Goal: Task Accomplishment & Management: Manage account settings

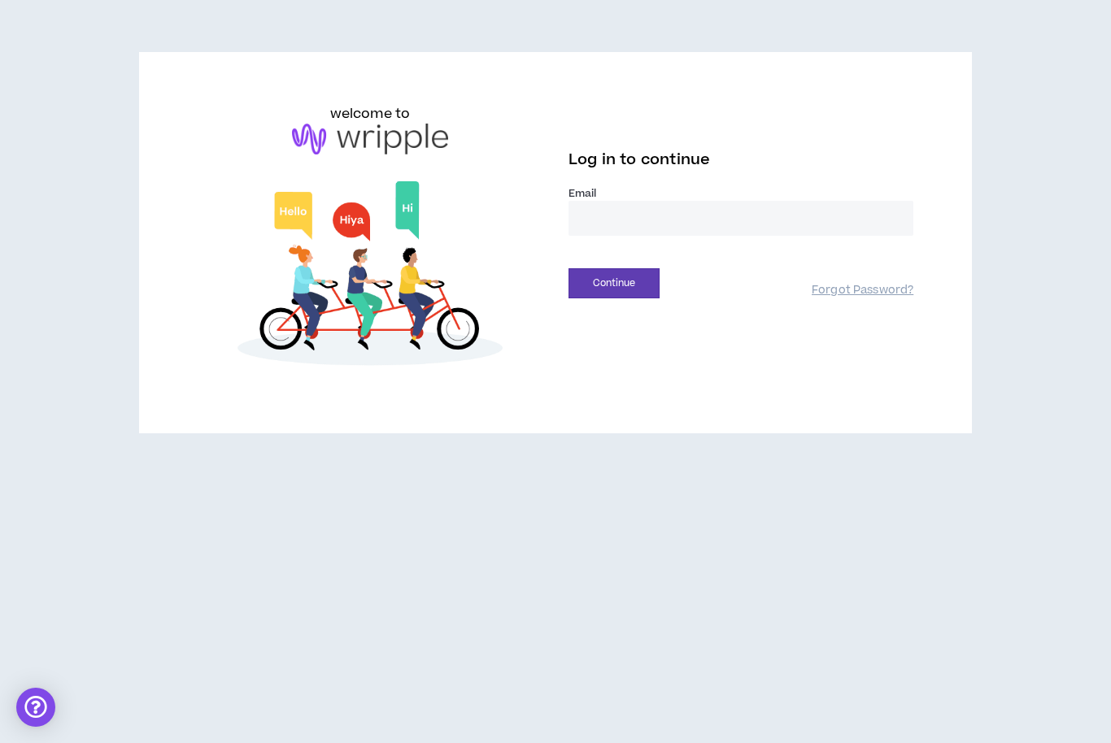
type input "**********"
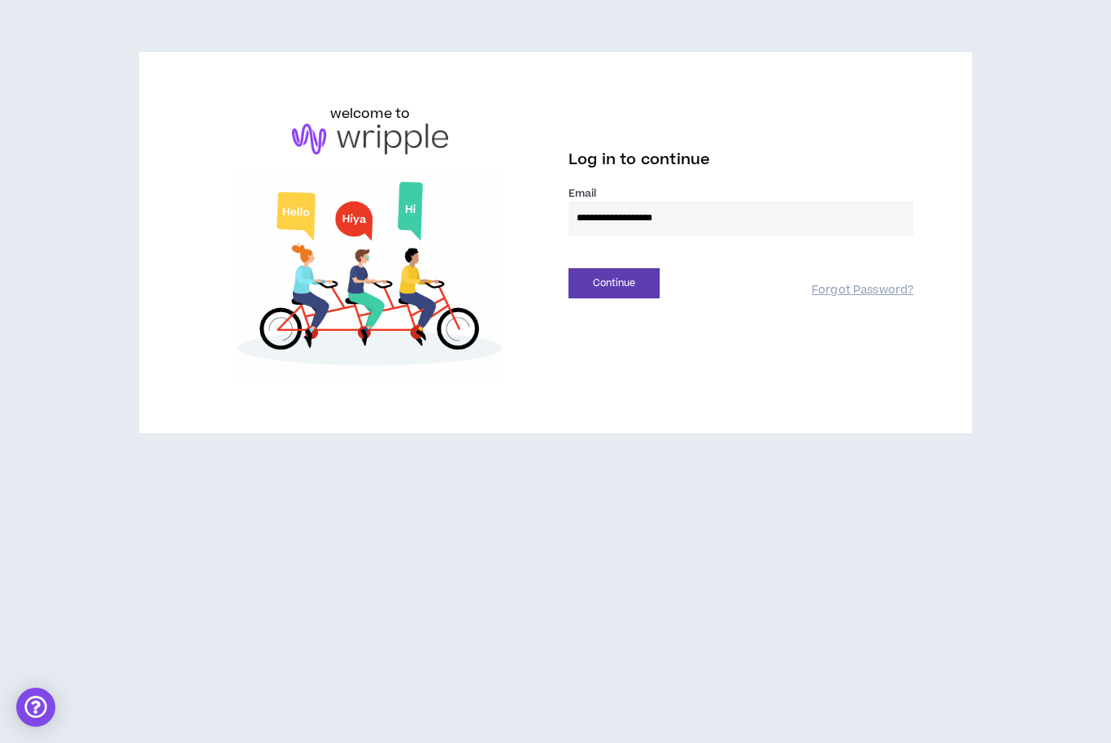
click at [614, 283] on button "Continue" at bounding box center [614, 283] width 91 height 30
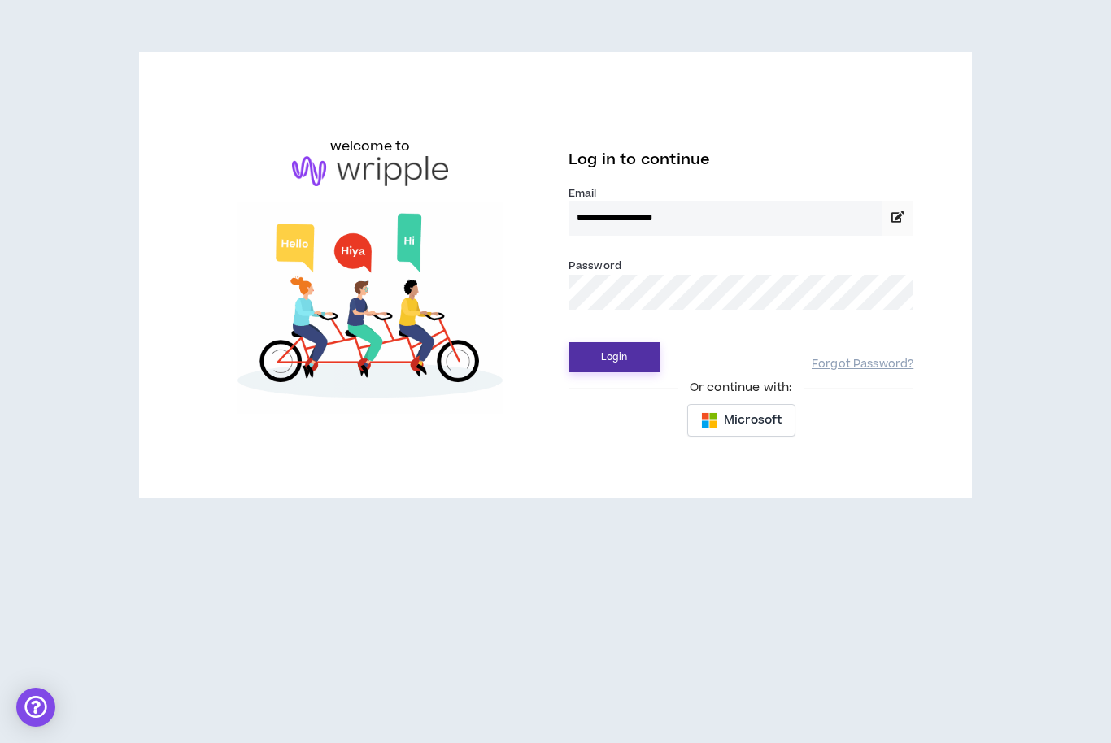
click at [652, 356] on button "Login" at bounding box center [614, 357] width 91 height 30
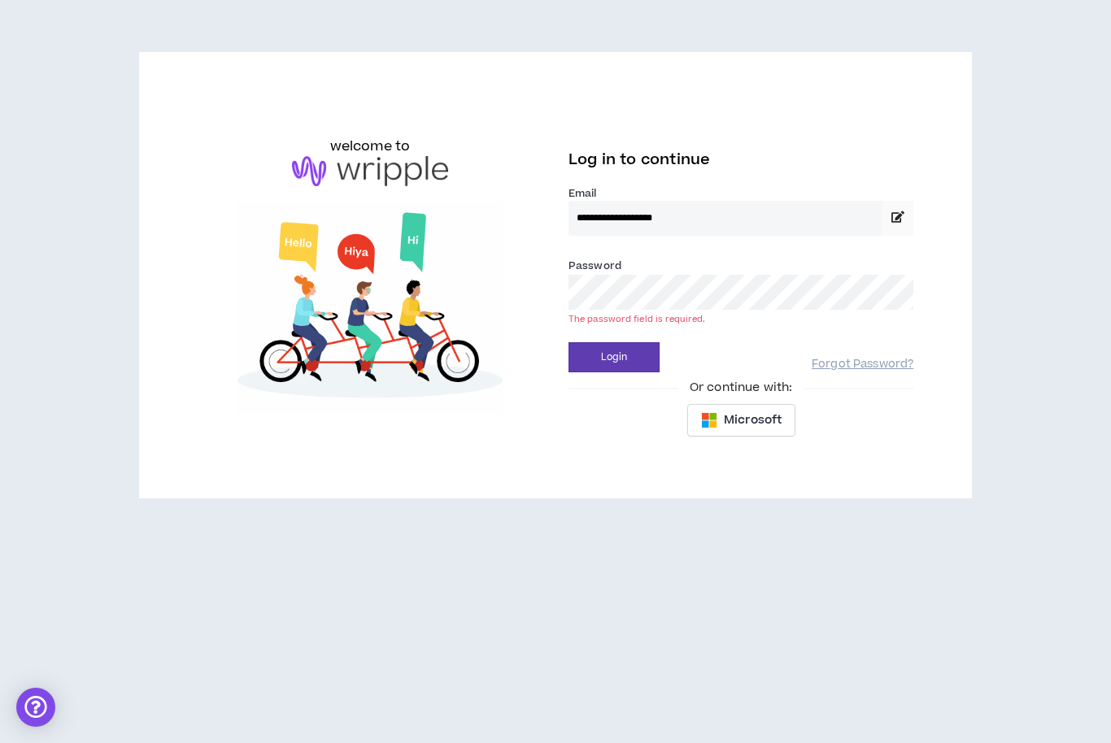
click at [752, 207] on input "**********" at bounding box center [726, 218] width 314 height 35
click at [739, 228] on input "**********" at bounding box center [726, 218] width 314 height 35
click at [741, 227] on input "**********" at bounding box center [726, 218] width 314 height 35
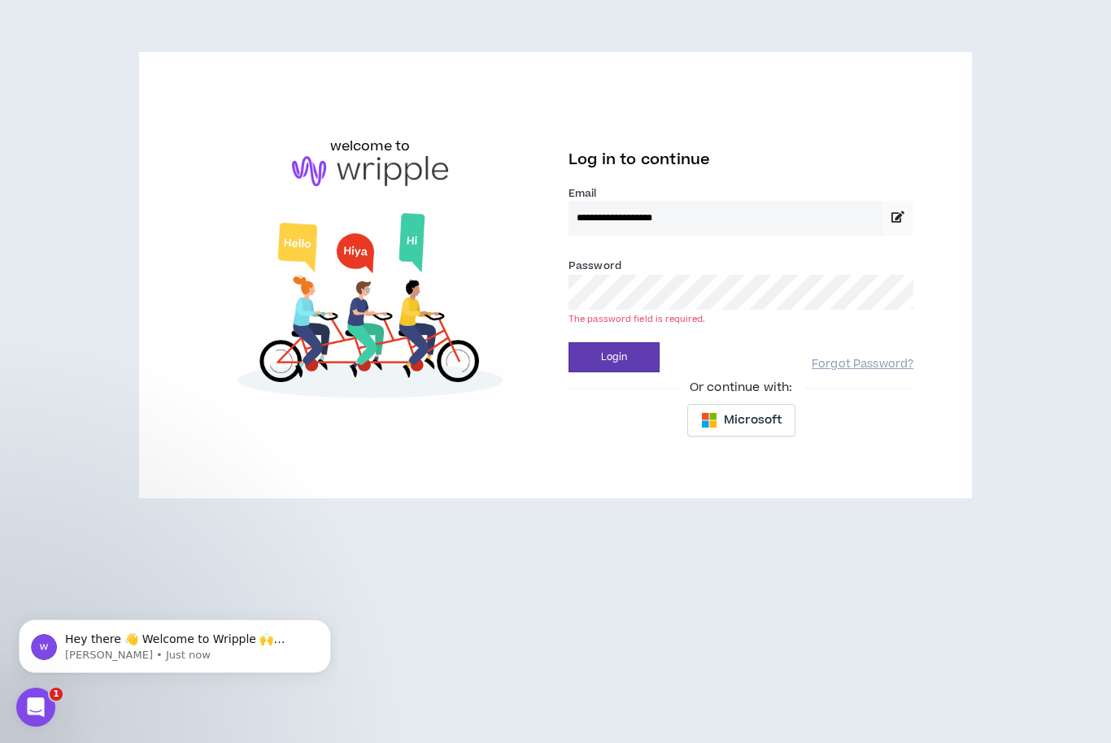
click at [753, 223] on input "**********" at bounding box center [726, 218] width 314 height 35
click at [739, 221] on input "**********" at bounding box center [726, 218] width 314 height 35
drag, startPoint x: 739, startPoint y: 216, endPoint x: 517, endPoint y: 213, distance: 221.3
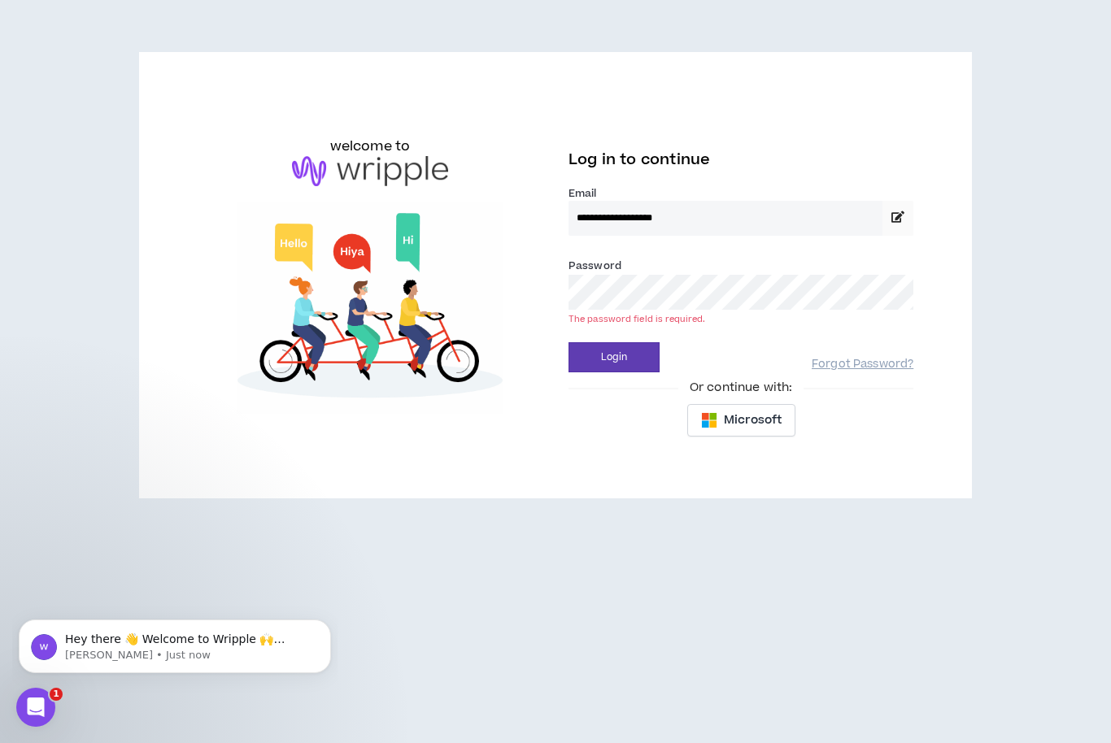
click at [517, 213] on div "**********" at bounding box center [556, 275] width 743 height 342
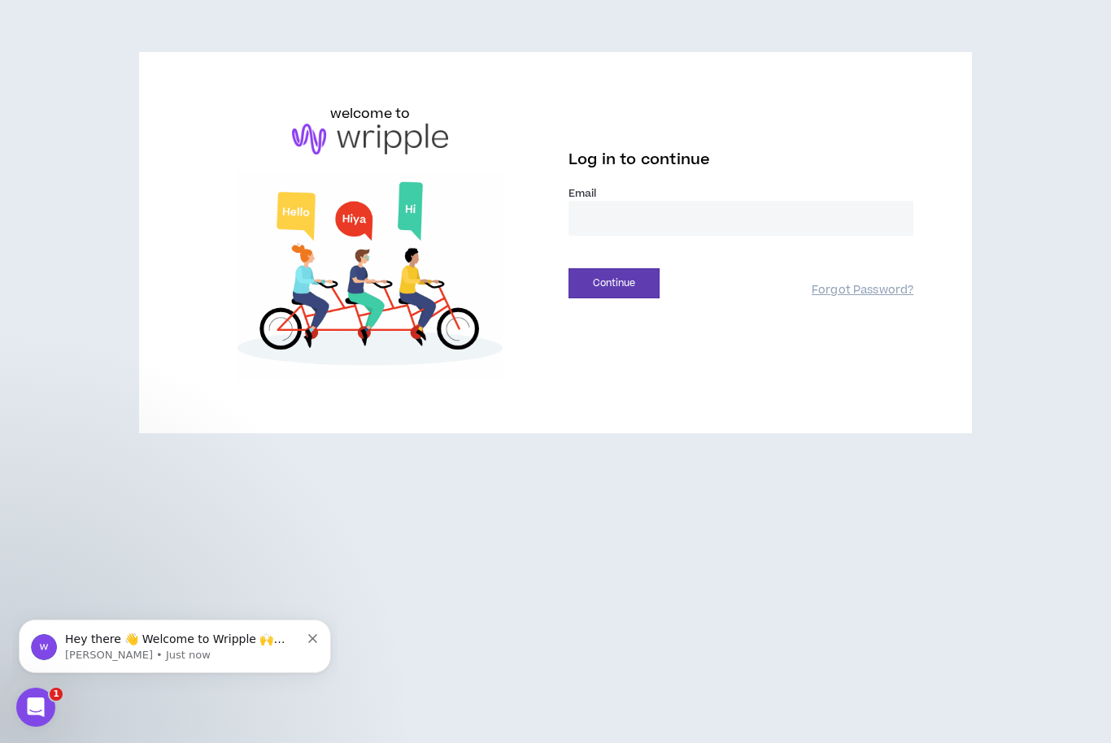
type input "**********"
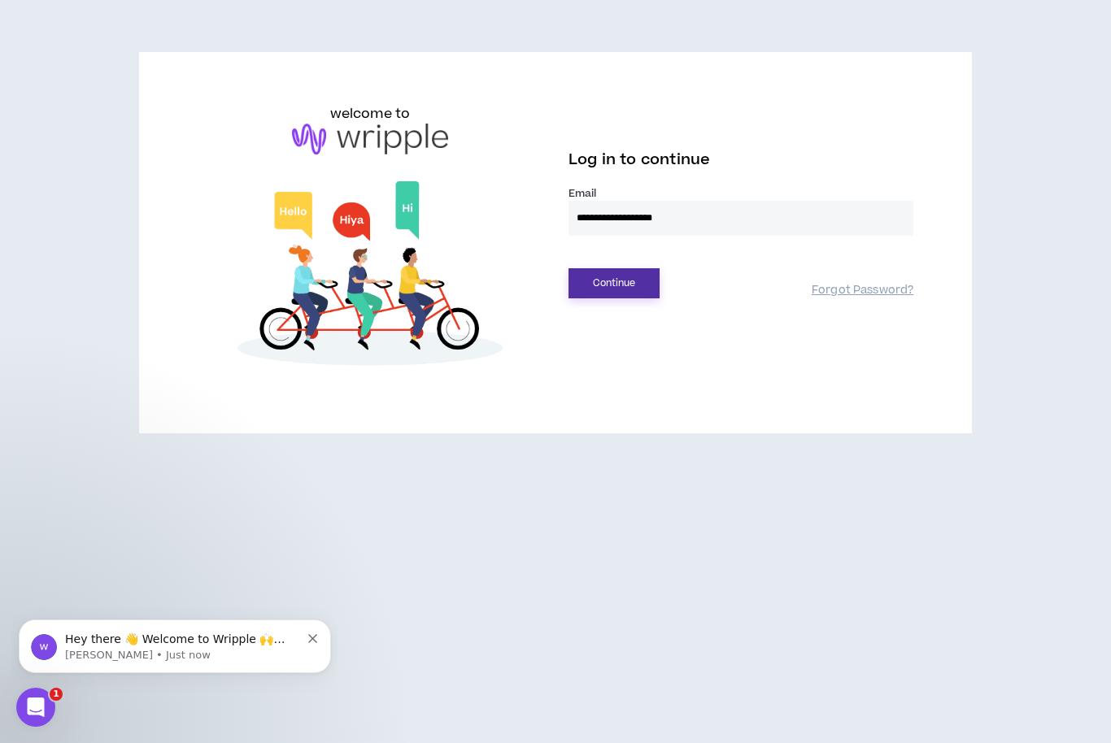
click at [630, 295] on button "Continue" at bounding box center [614, 283] width 91 height 30
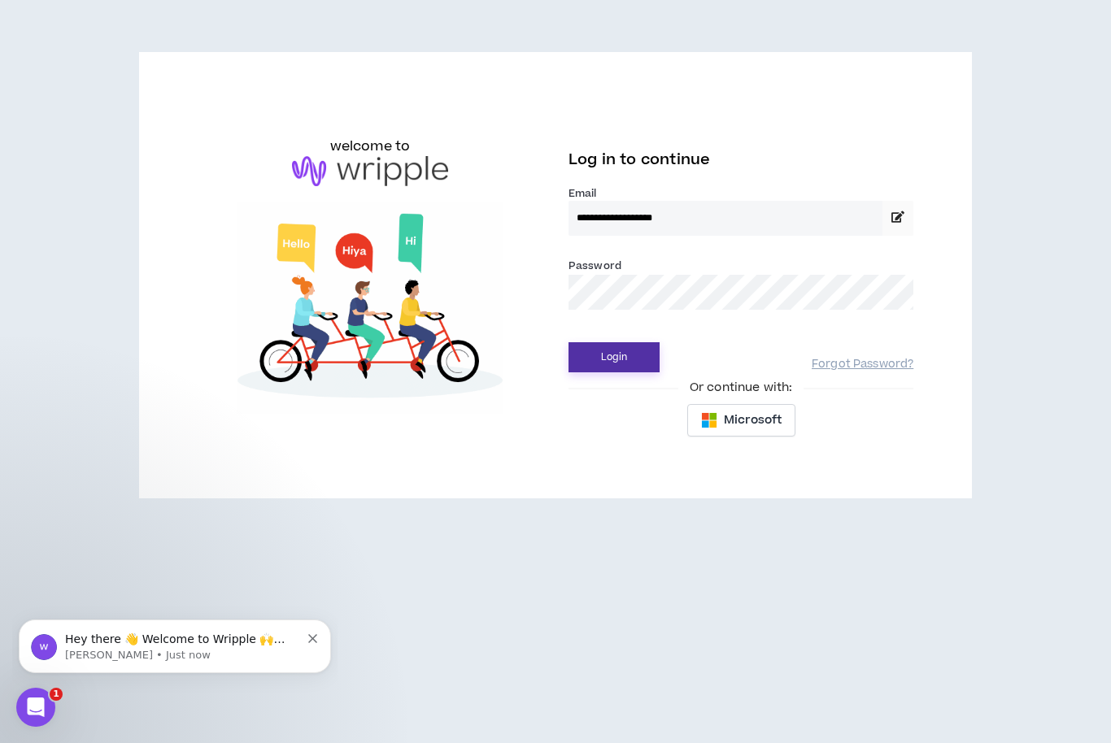
click at [624, 358] on button "Login" at bounding box center [614, 357] width 91 height 30
click at [614, 357] on button "Login" at bounding box center [614, 357] width 91 height 30
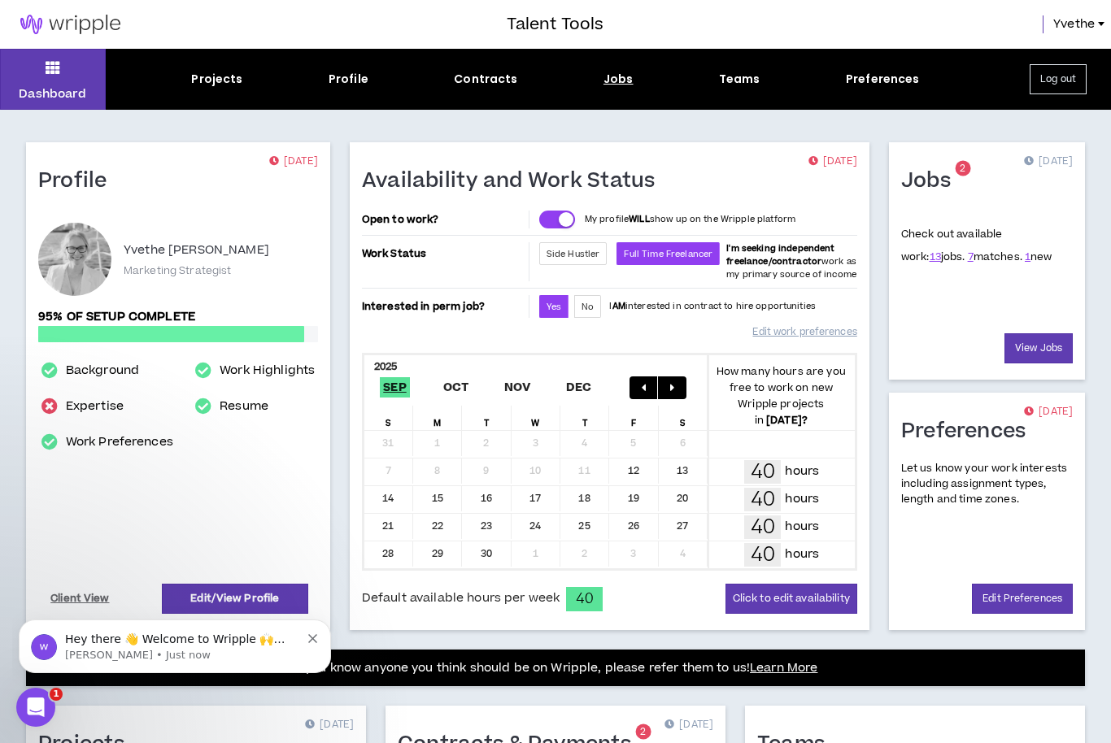
click at [620, 86] on div "Jobs" at bounding box center [619, 79] width 30 height 17
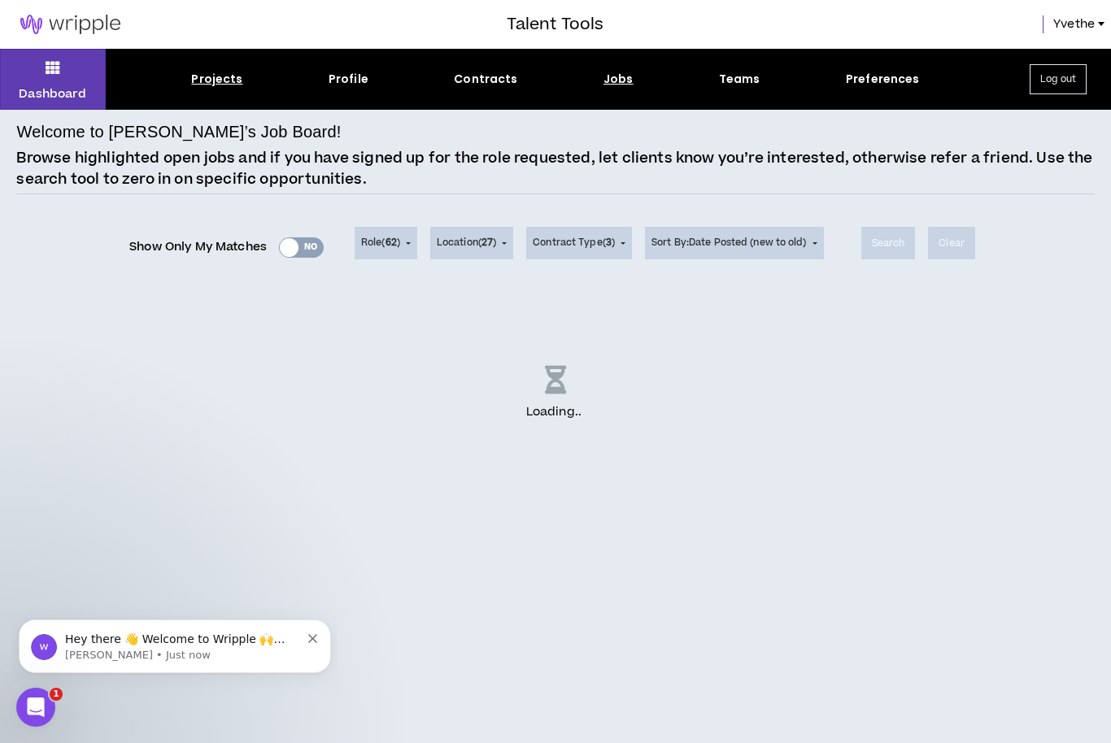
click at [209, 72] on div "Projects" at bounding box center [216, 79] width 51 height 17
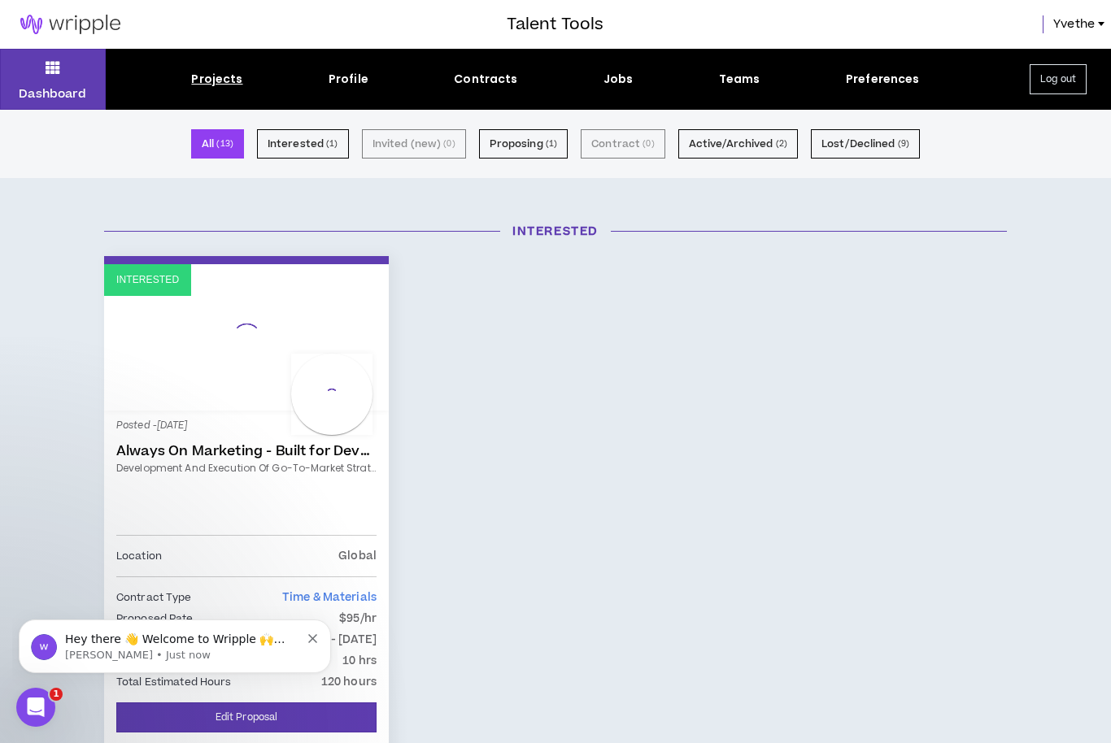
click at [218, 87] on div "Projects" at bounding box center [216, 79] width 51 height 17
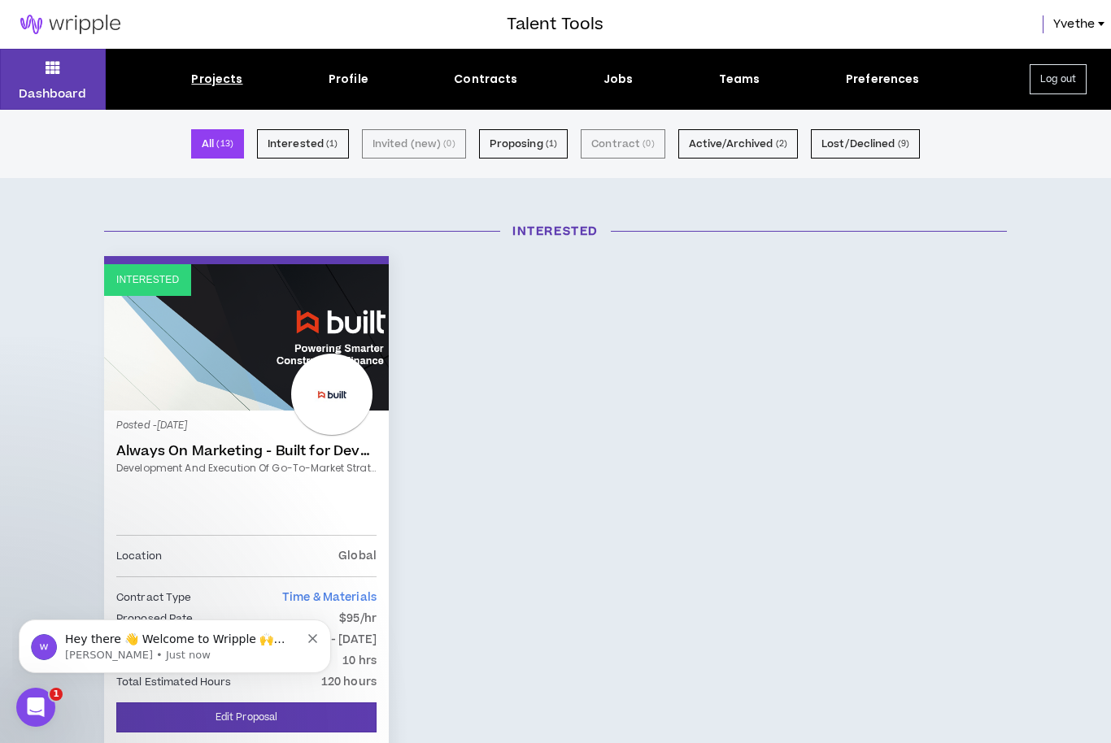
click at [214, 81] on div "Projects" at bounding box center [216, 79] width 51 height 17
click at [628, 78] on div "Jobs" at bounding box center [619, 79] width 30 height 17
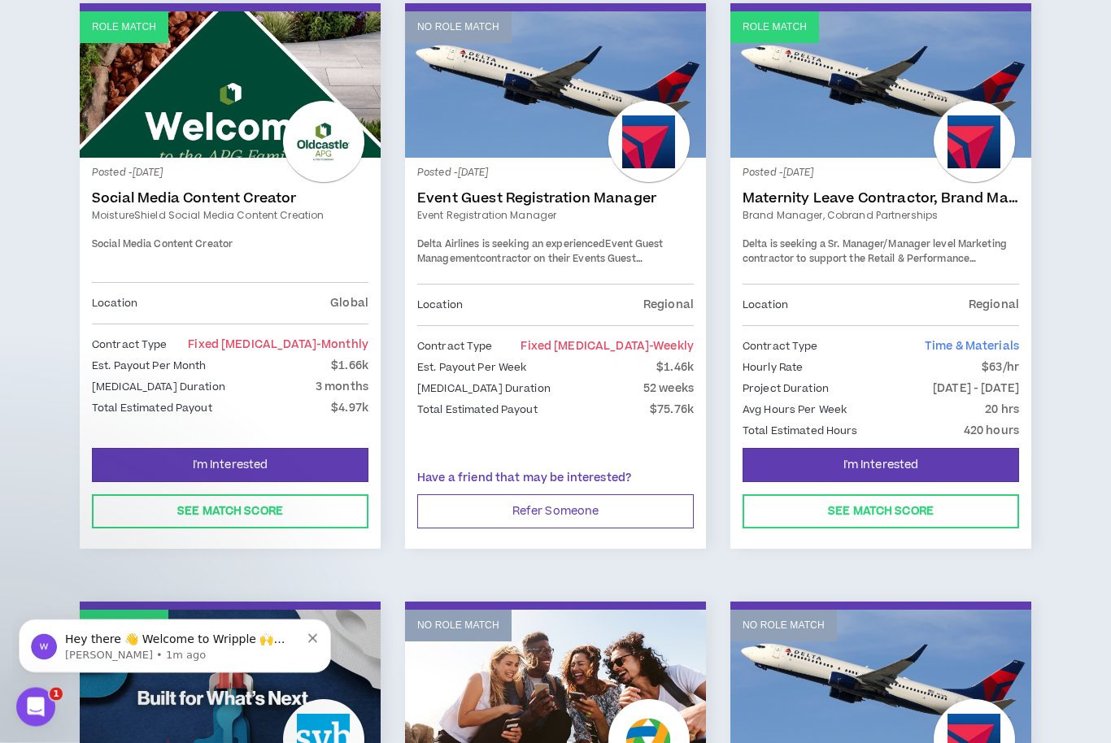
scroll to position [879, 0]
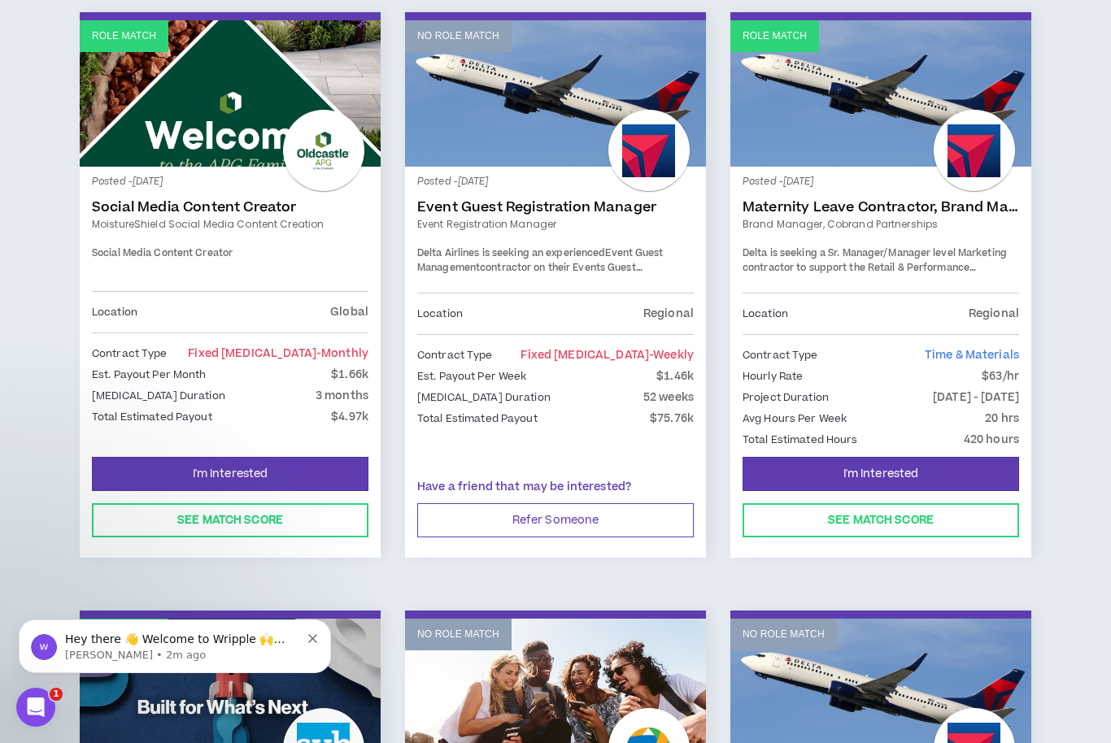
click at [268, 217] on link "MoistureShield Social Media Content Creation" at bounding box center [230, 224] width 277 height 15
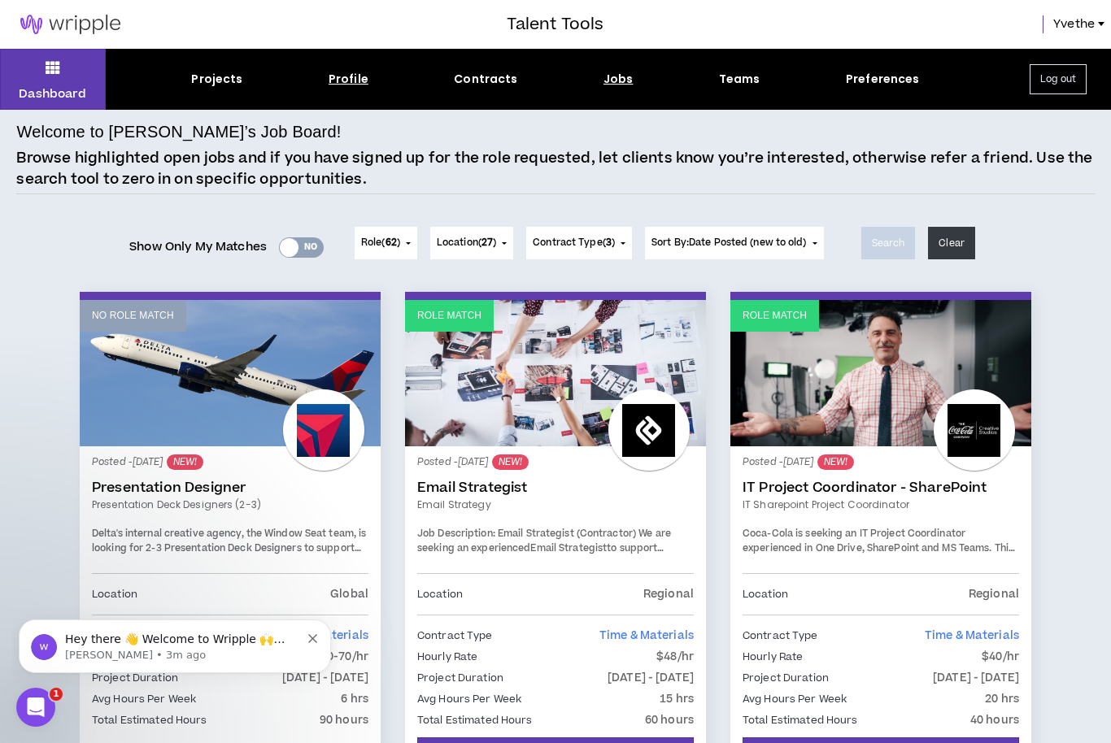
click at [349, 82] on div "Profile" at bounding box center [349, 79] width 40 height 17
click at [628, 84] on div "Jobs" at bounding box center [619, 79] width 30 height 17
click at [750, 82] on div "Teams" at bounding box center [739, 79] width 41 height 17
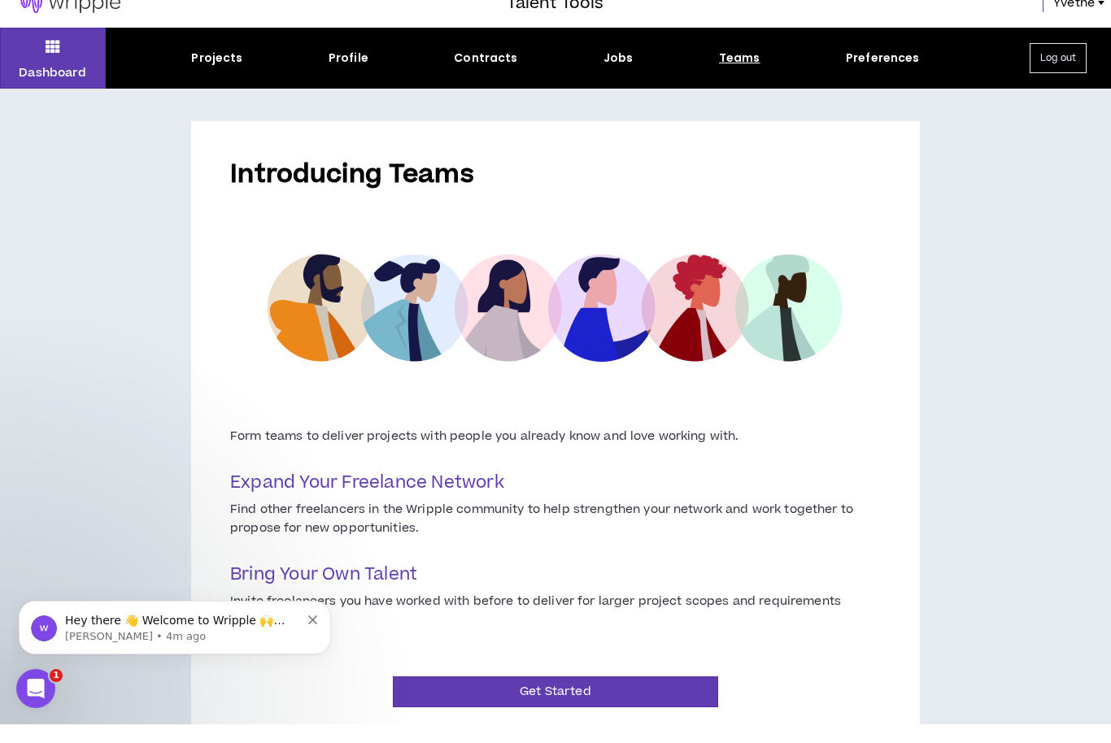
scroll to position [2, 0]
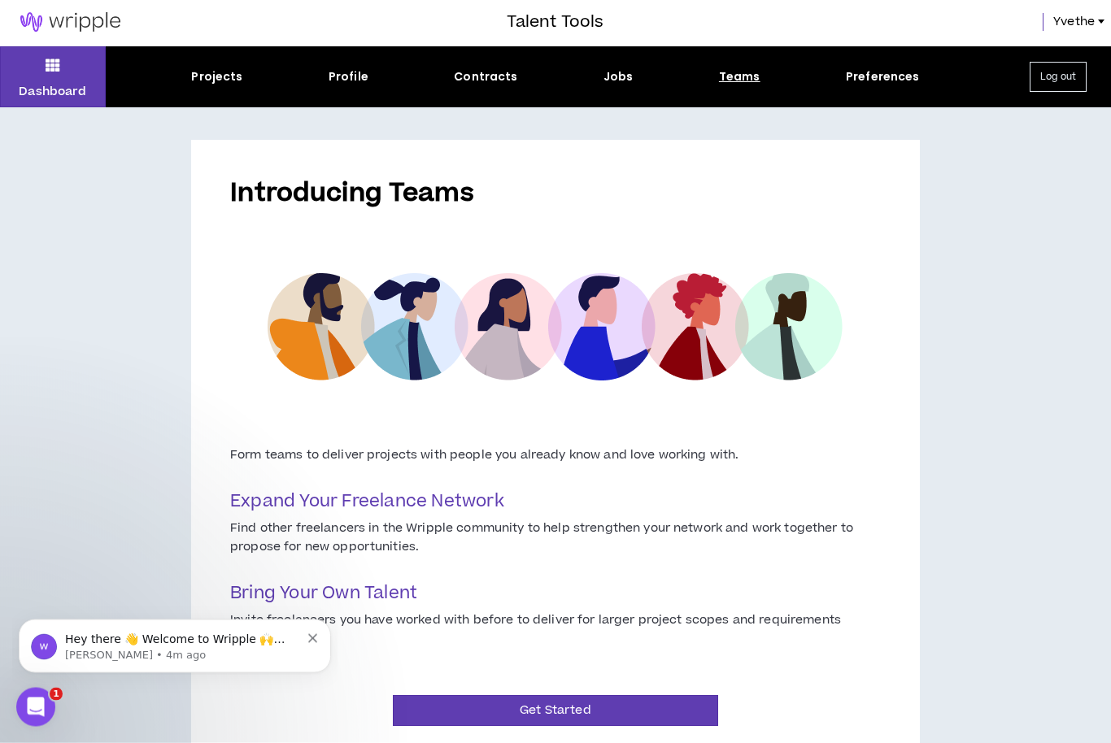
click at [949, 228] on div "Introducing Teams Form teams to deliver projects with people you already know a…" at bounding box center [555, 453] width 1111 height 691
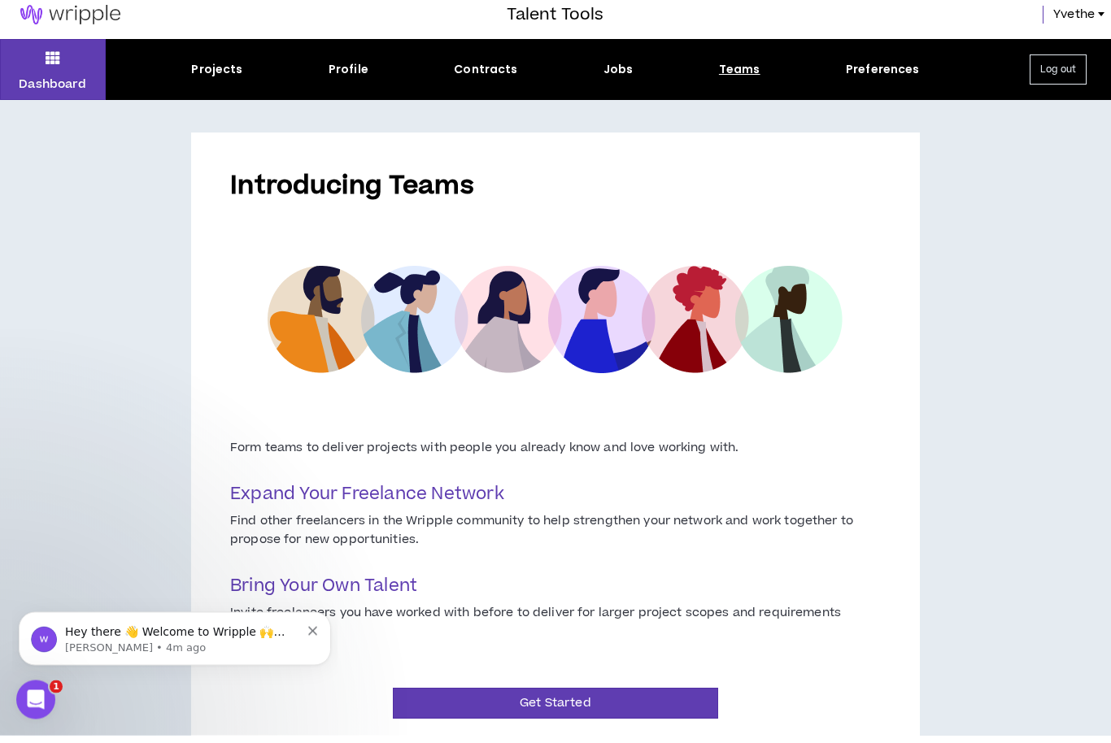
scroll to position [0, 0]
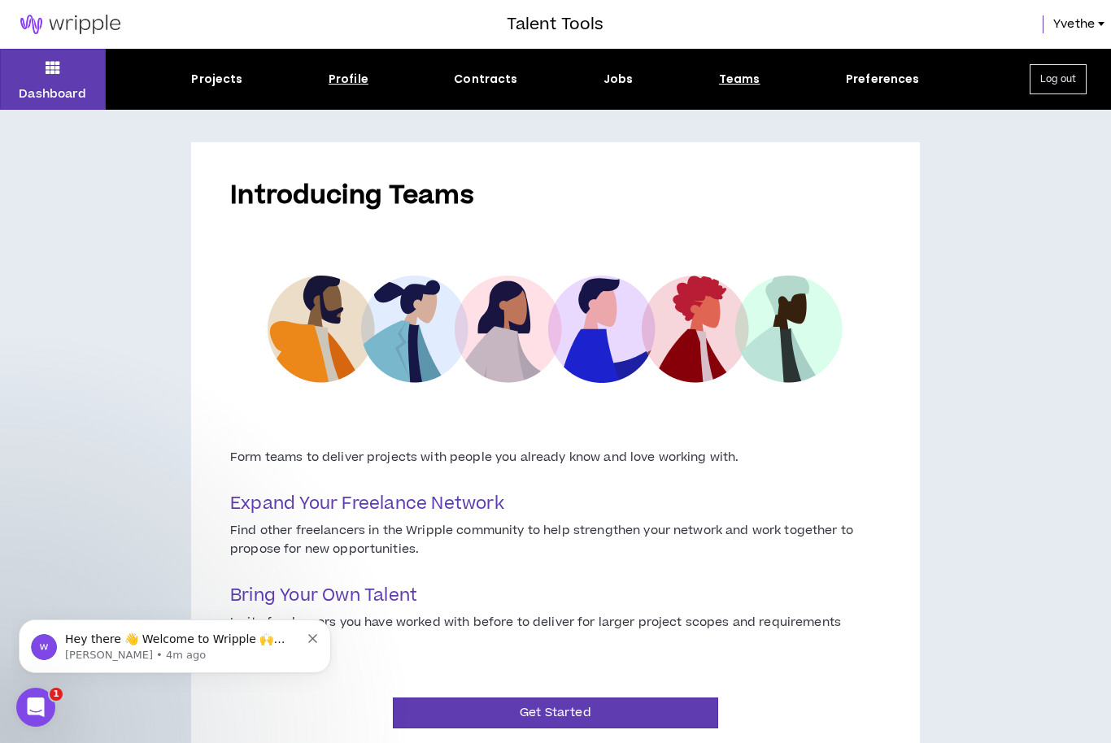
click at [340, 85] on div "Profile" at bounding box center [349, 79] width 40 height 17
click at [604, 86] on div "Jobs" at bounding box center [619, 79] width 30 height 17
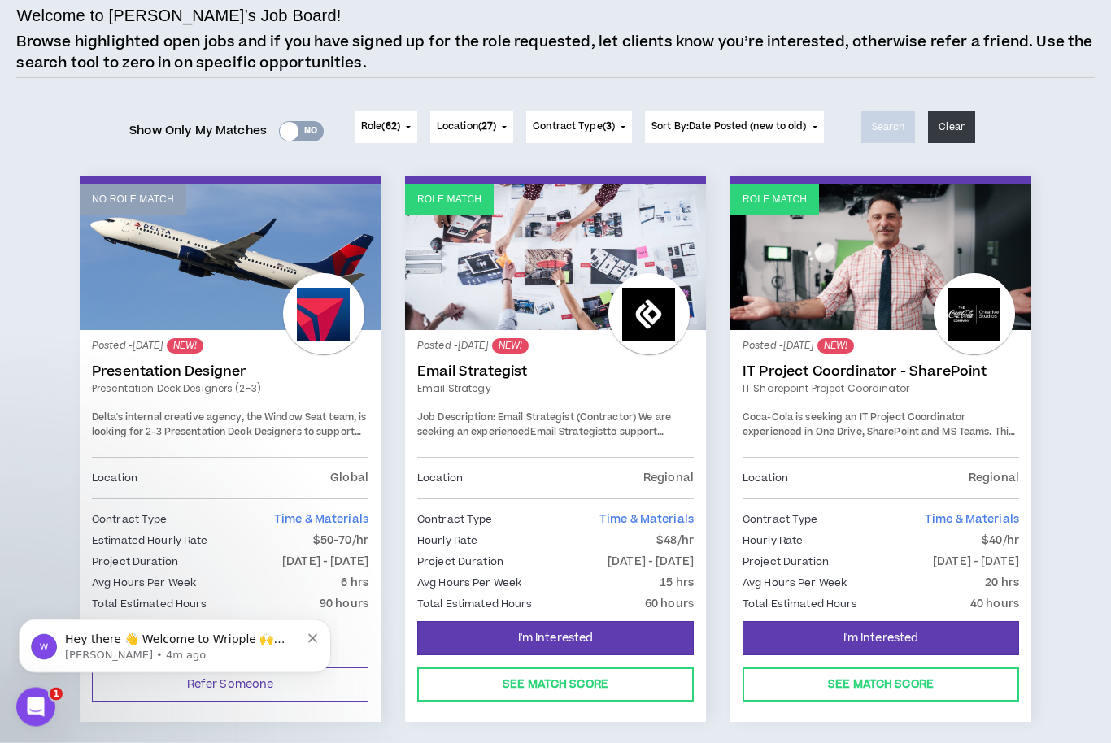
scroll to position [113, 0]
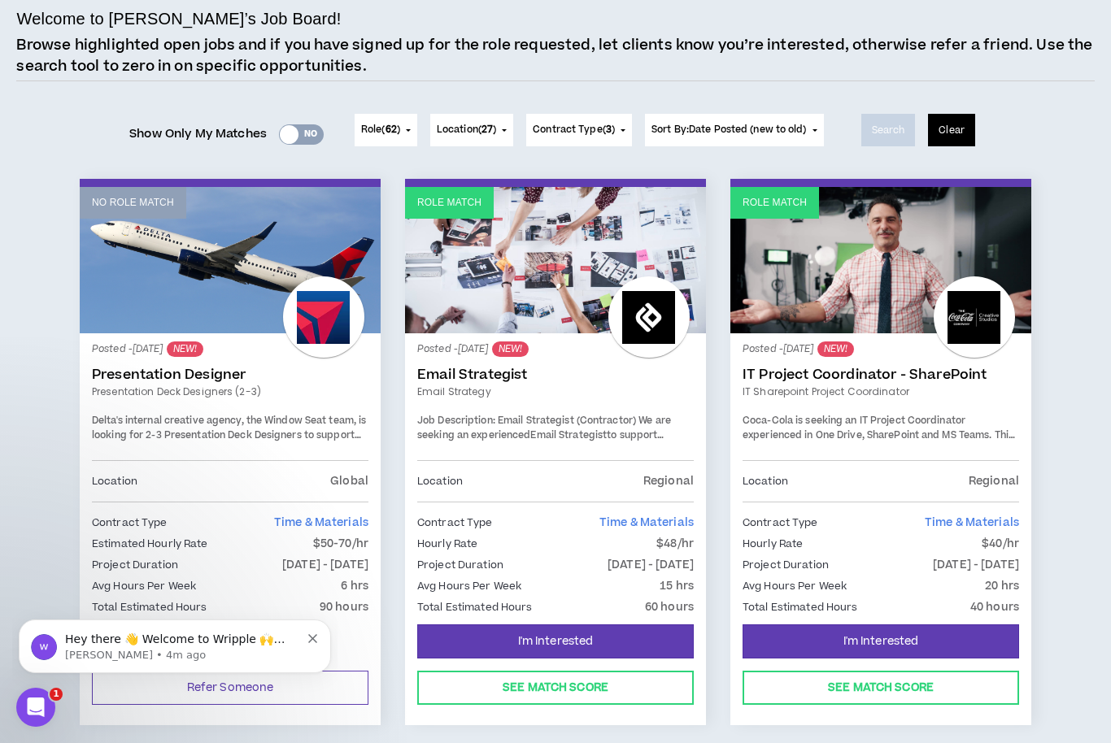
click at [951, 132] on button "Clear" at bounding box center [951, 130] width 47 height 33
click at [966, 130] on button "Clear" at bounding box center [951, 130] width 47 height 33
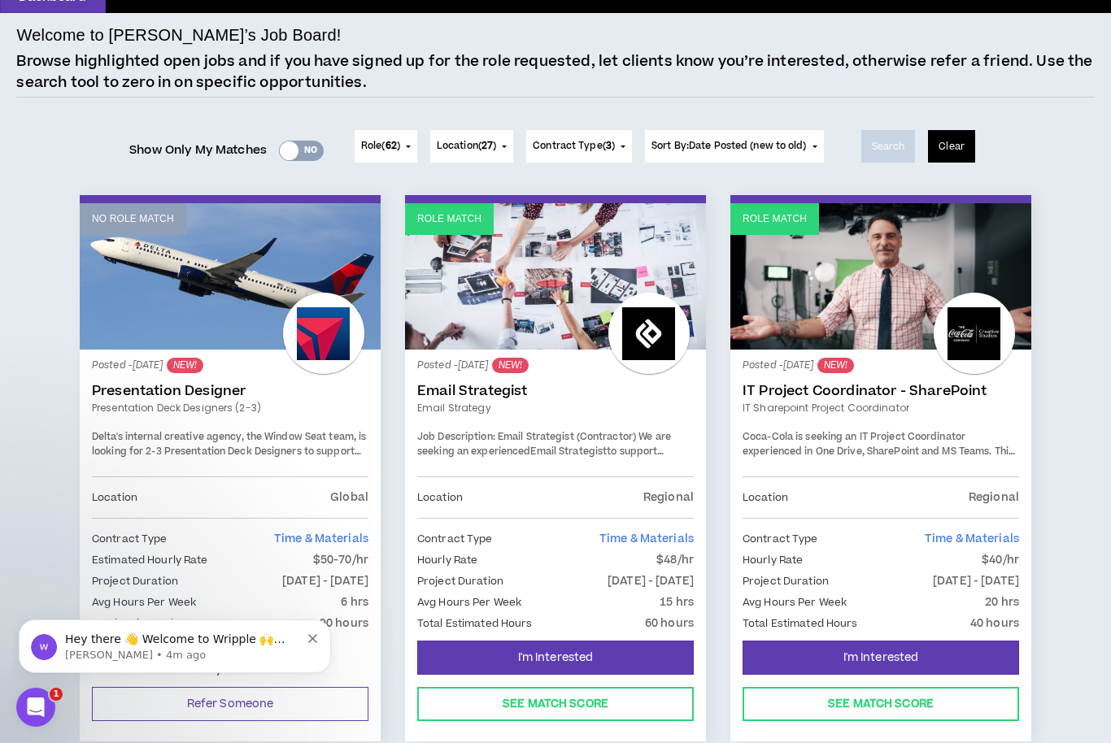
scroll to position [0, 0]
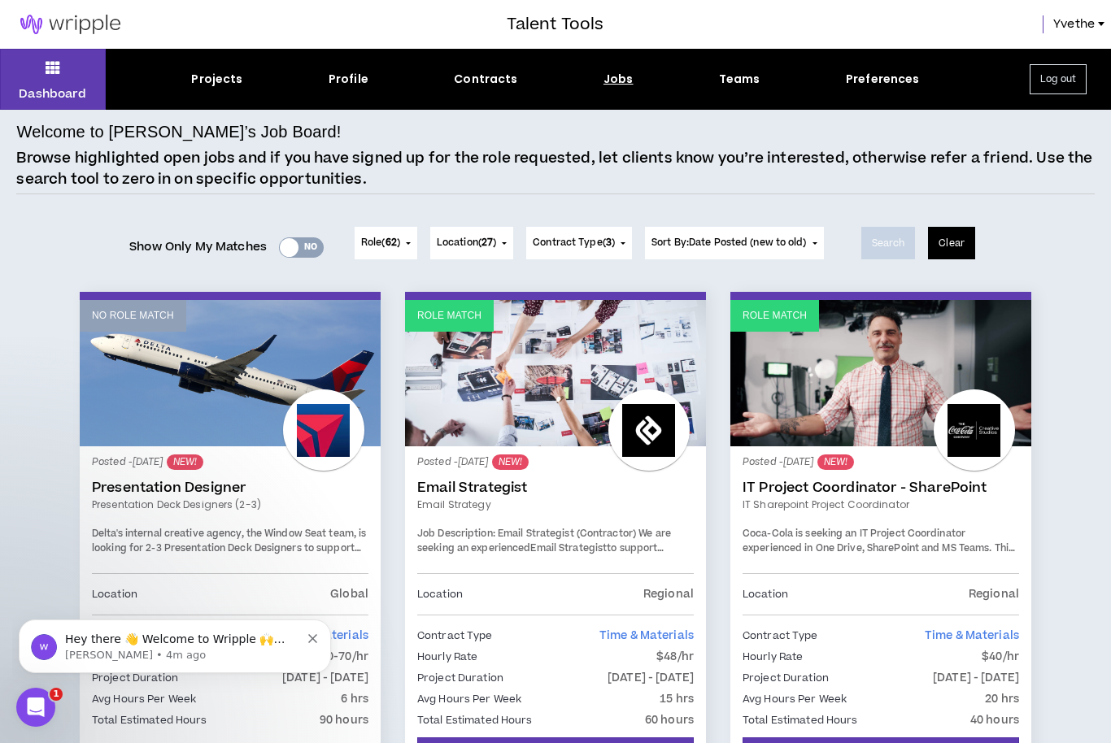
click at [966, 241] on button "Clear" at bounding box center [951, 243] width 47 height 33
click at [969, 238] on button "Clear" at bounding box center [951, 243] width 47 height 33
click at [967, 236] on button "Clear" at bounding box center [951, 243] width 47 height 33
click at [968, 240] on button "Clear" at bounding box center [951, 243] width 47 height 33
click at [303, 238] on div "Yes No" at bounding box center [301, 248] width 45 height 20
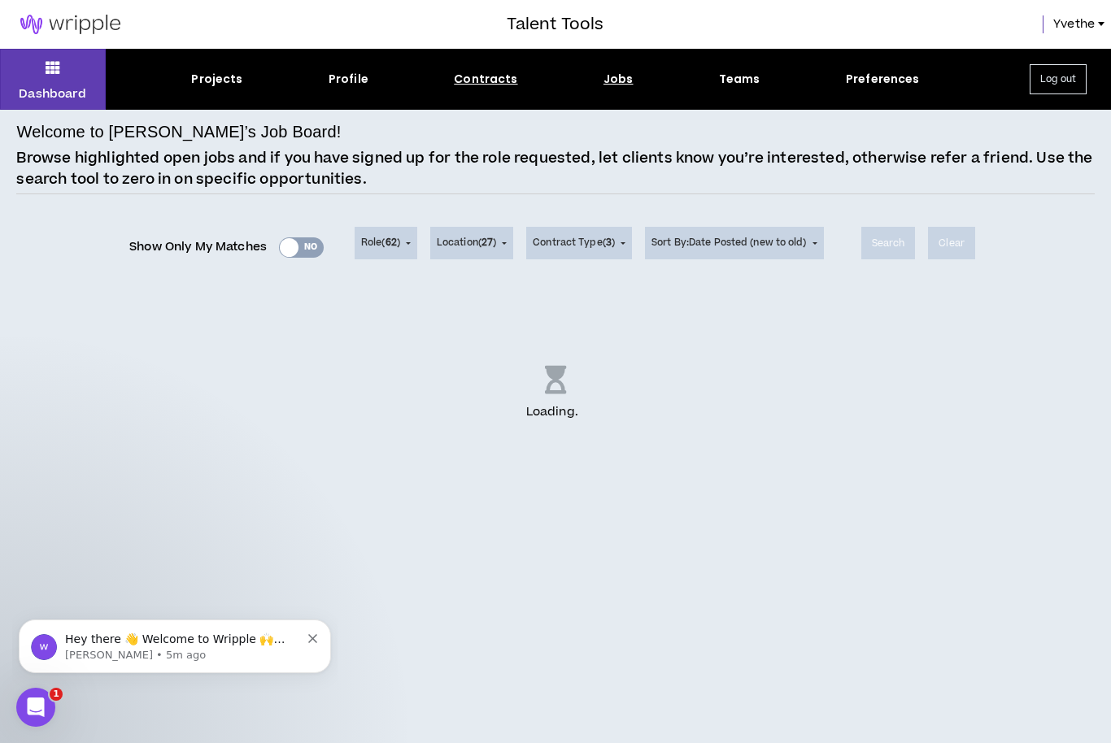
click at [456, 85] on div "Contracts" at bounding box center [485, 79] width 63 height 17
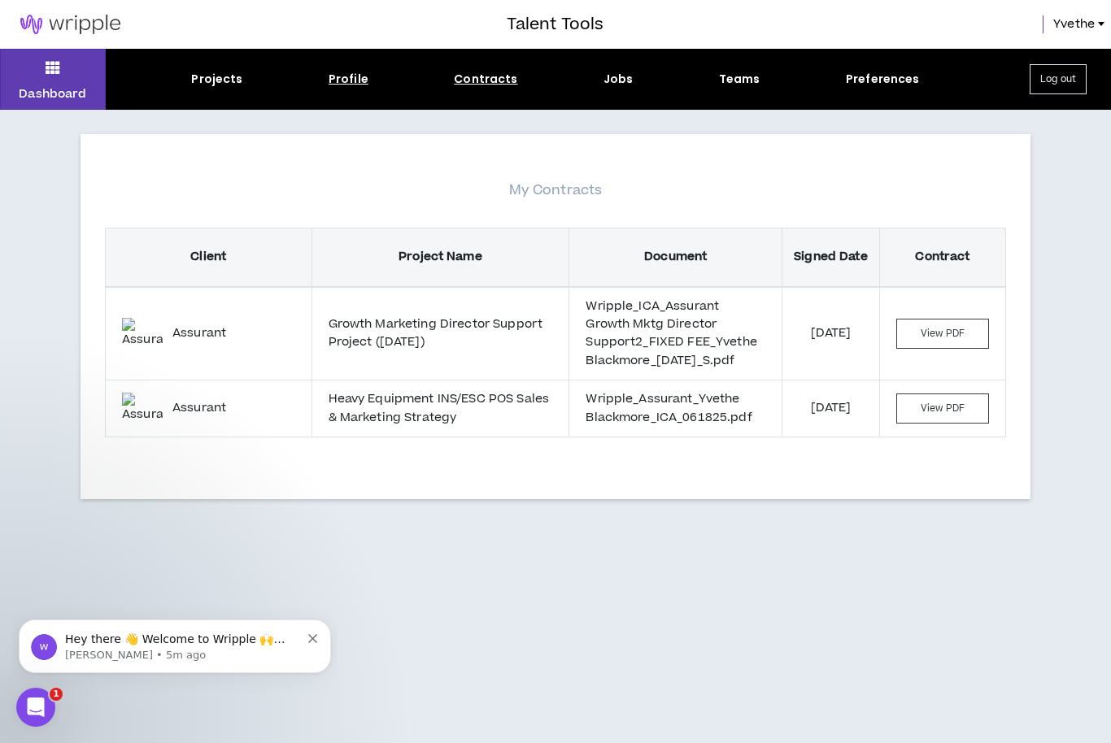
click at [356, 84] on div "Profile" at bounding box center [349, 79] width 40 height 17
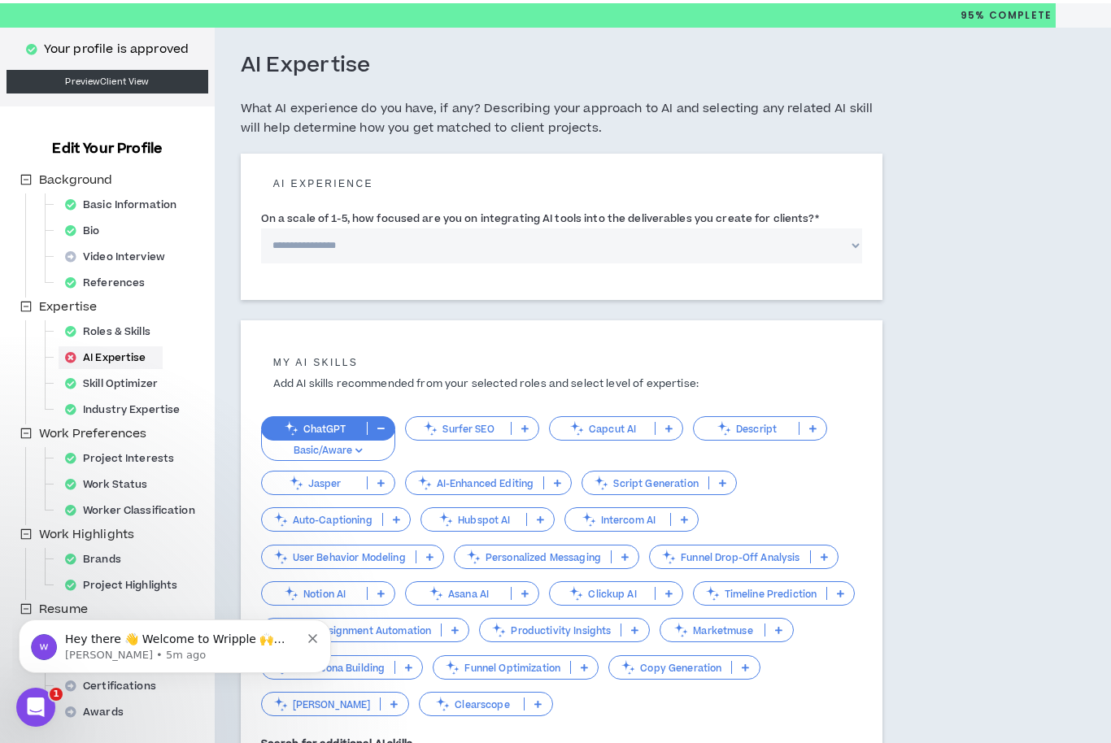
scroll to position [25, 0]
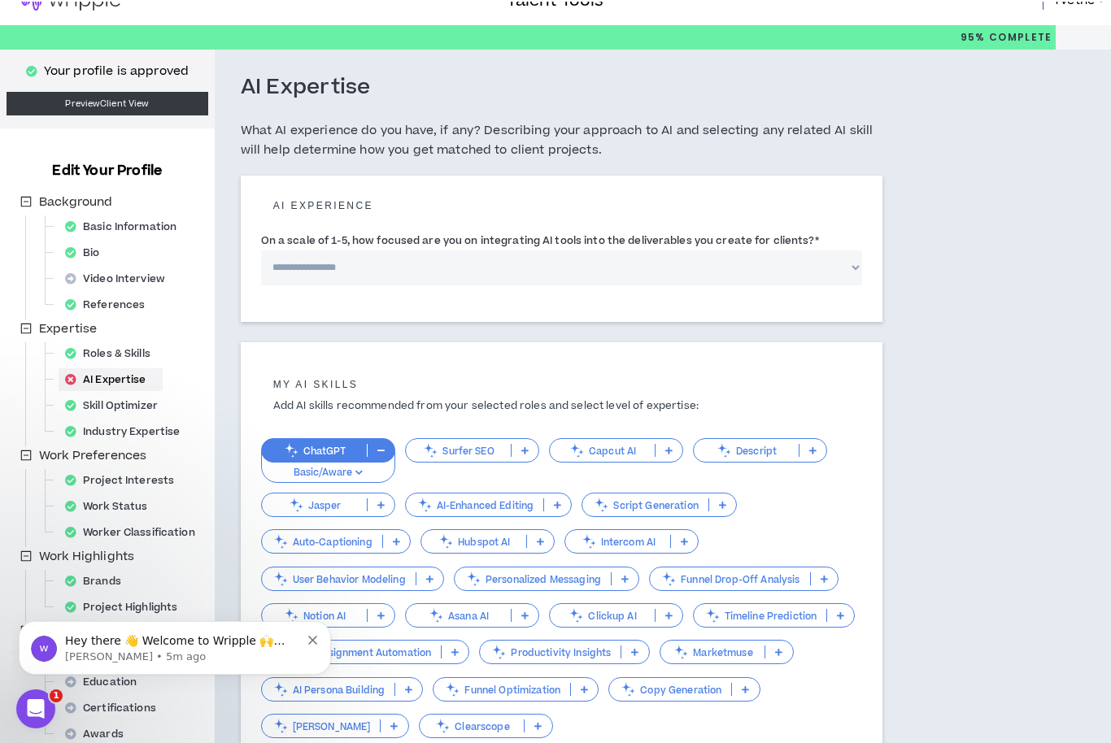
click at [136, 255] on div "Background Basic Information Bio Video Interview References Expertise Roles & S…" at bounding box center [115, 469] width 198 height 556
click at [101, 252] on div "Bio" at bounding box center [88, 253] width 58 height 23
